Goal: Use online tool/utility: Utilize a website feature to perform a specific function

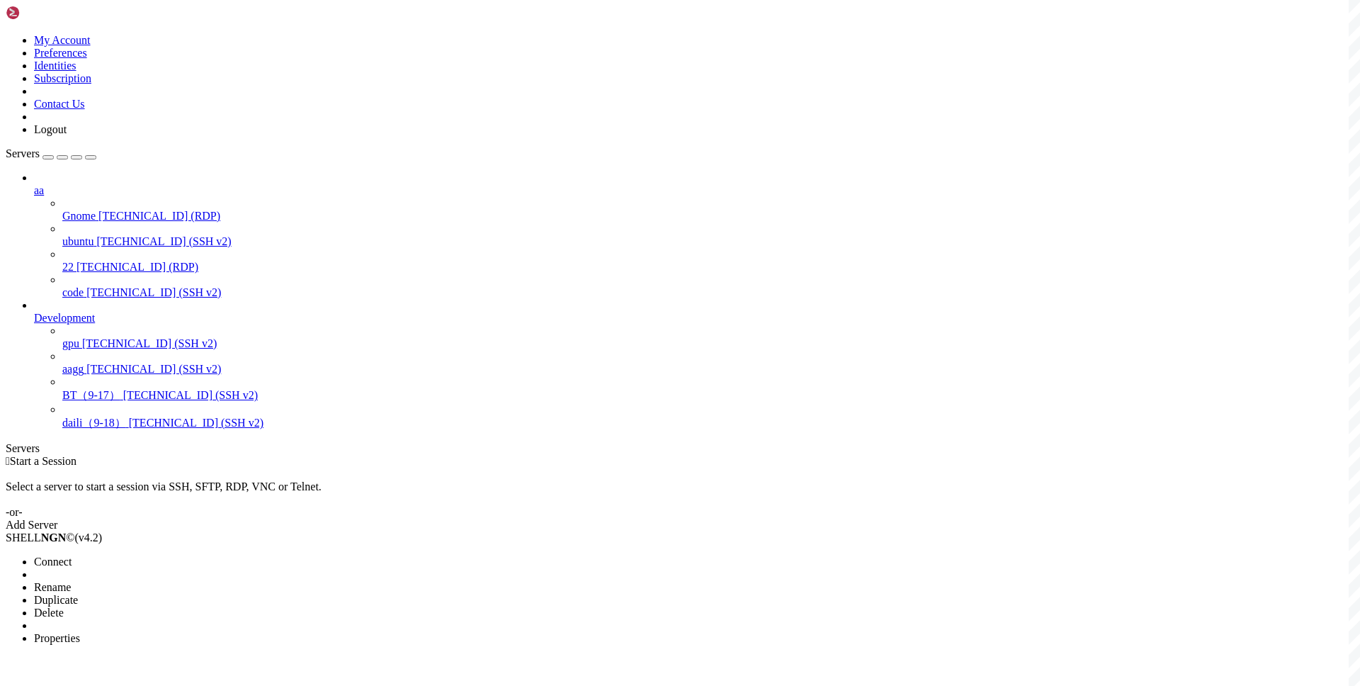
click at [163, 555] on li "Connect" at bounding box center [98, 561] width 129 height 13
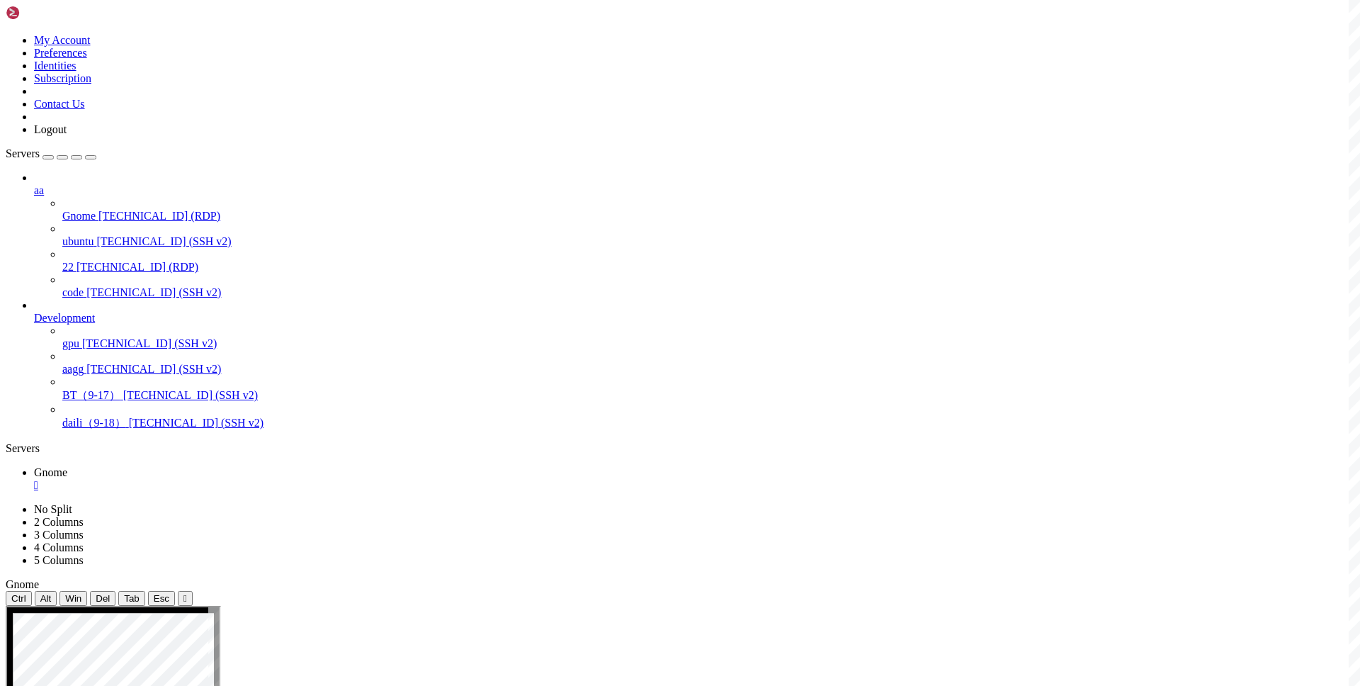
click at [246, 479] on div "" at bounding box center [694, 485] width 1320 height 13
